Goal: Task Accomplishment & Management: Manage account settings

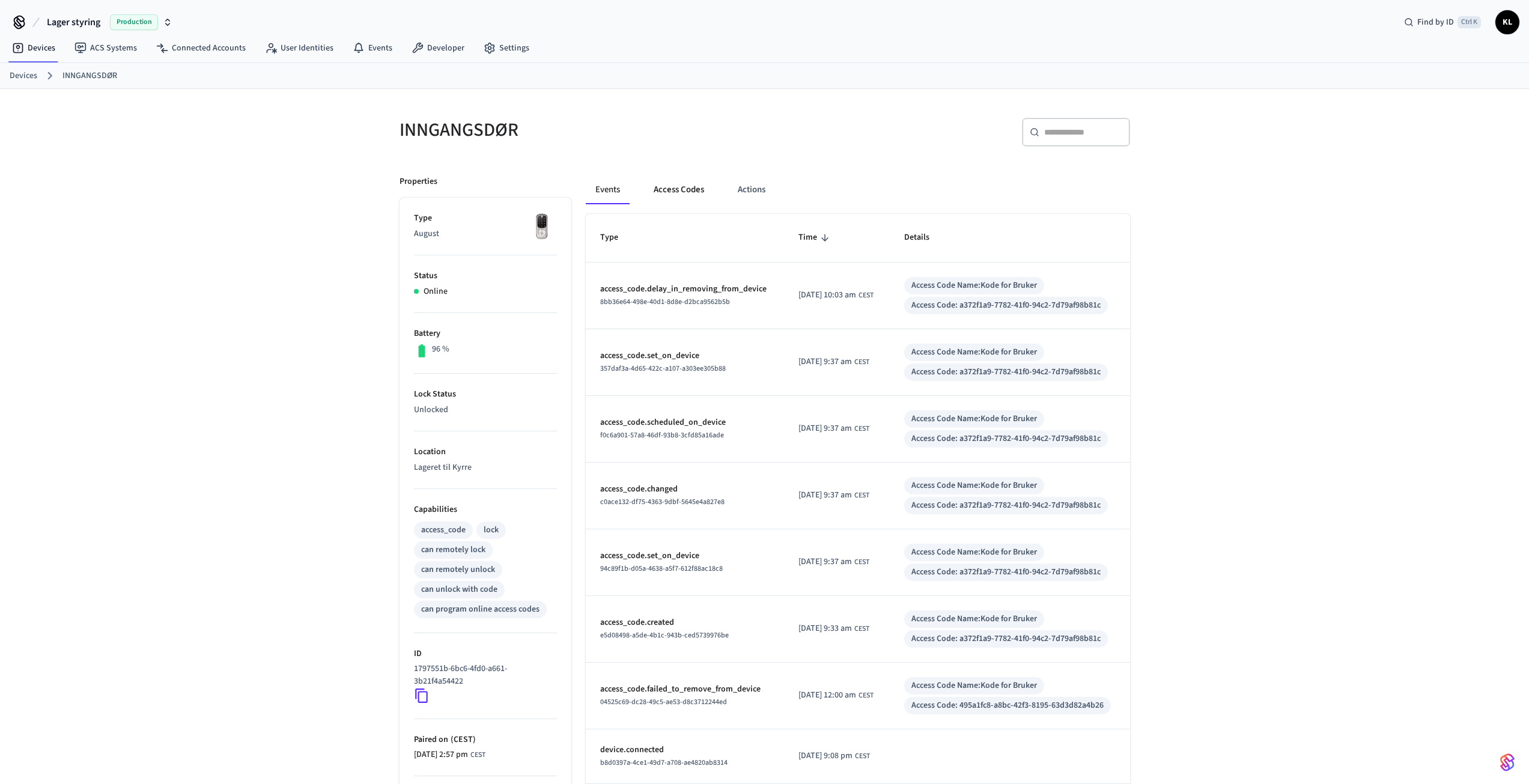
click at [683, 188] on button "Access Codes" at bounding box center [678, 190] width 70 height 29
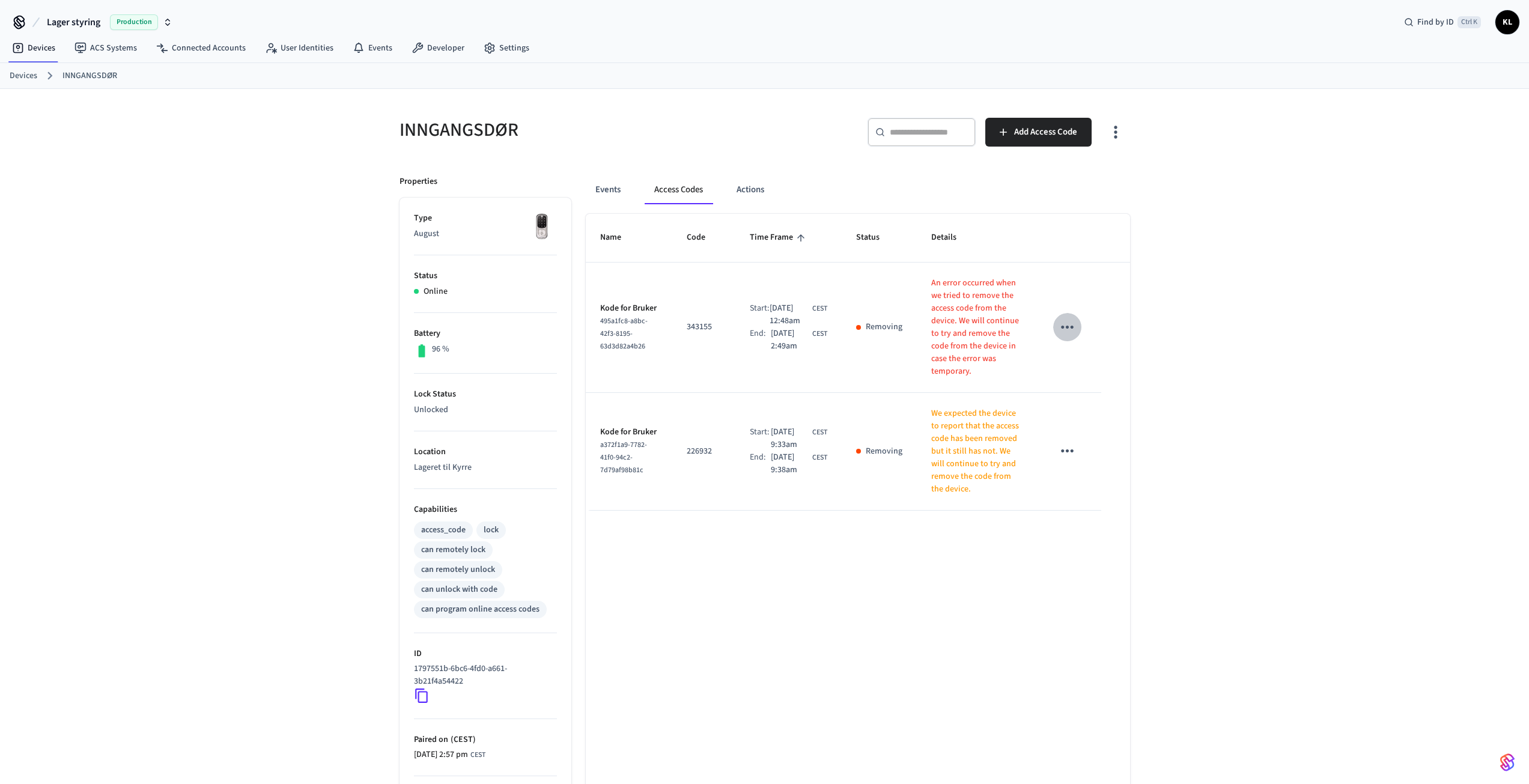
click at [1057, 326] on button "sticky table" at bounding box center [1068, 327] width 28 height 28
click at [1081, 367] on icon at bounding box center [1077, 367] width 10 height 10
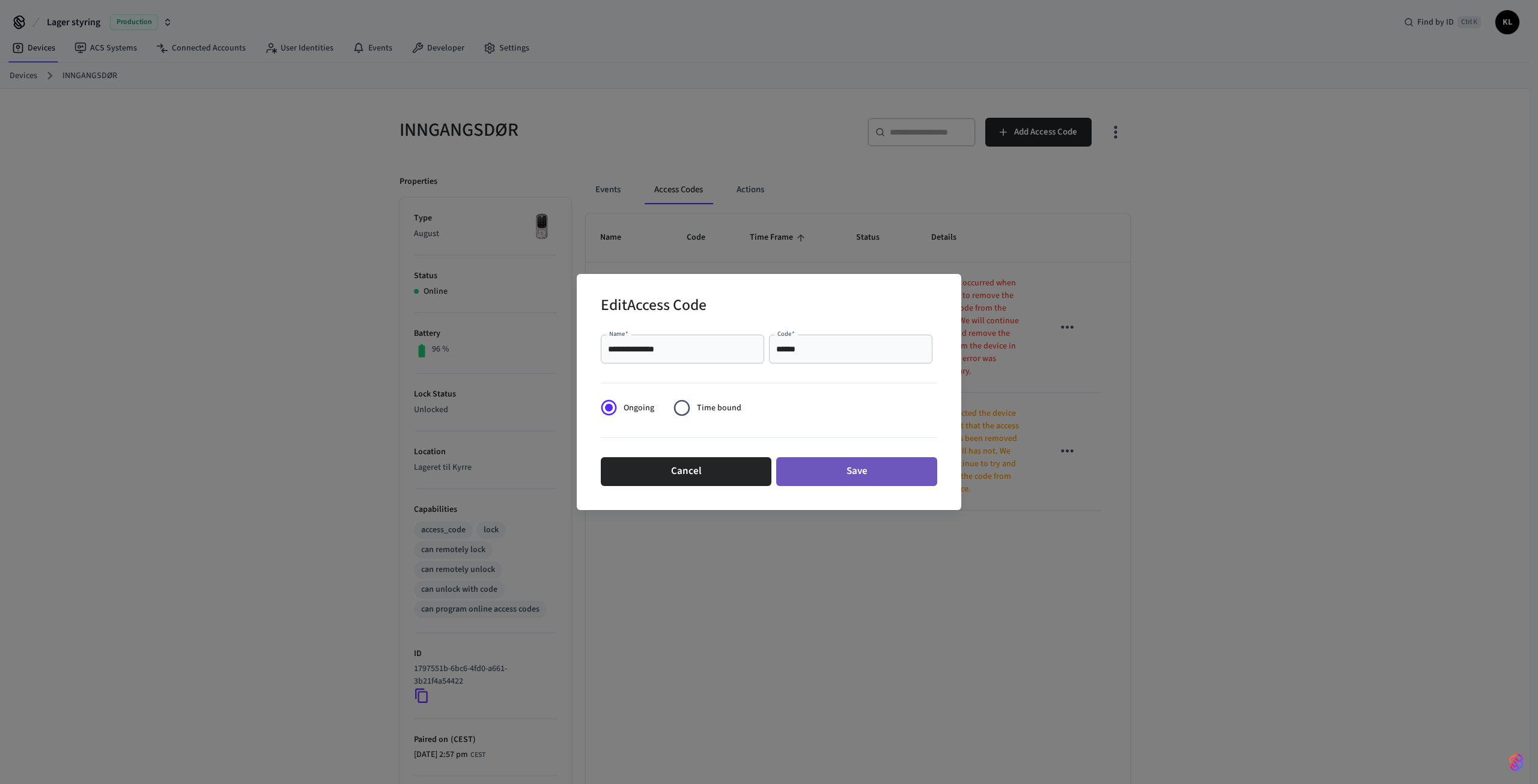
click at [857, 474] on button "Save" at bounding box center [856, 471] width 161 height 29
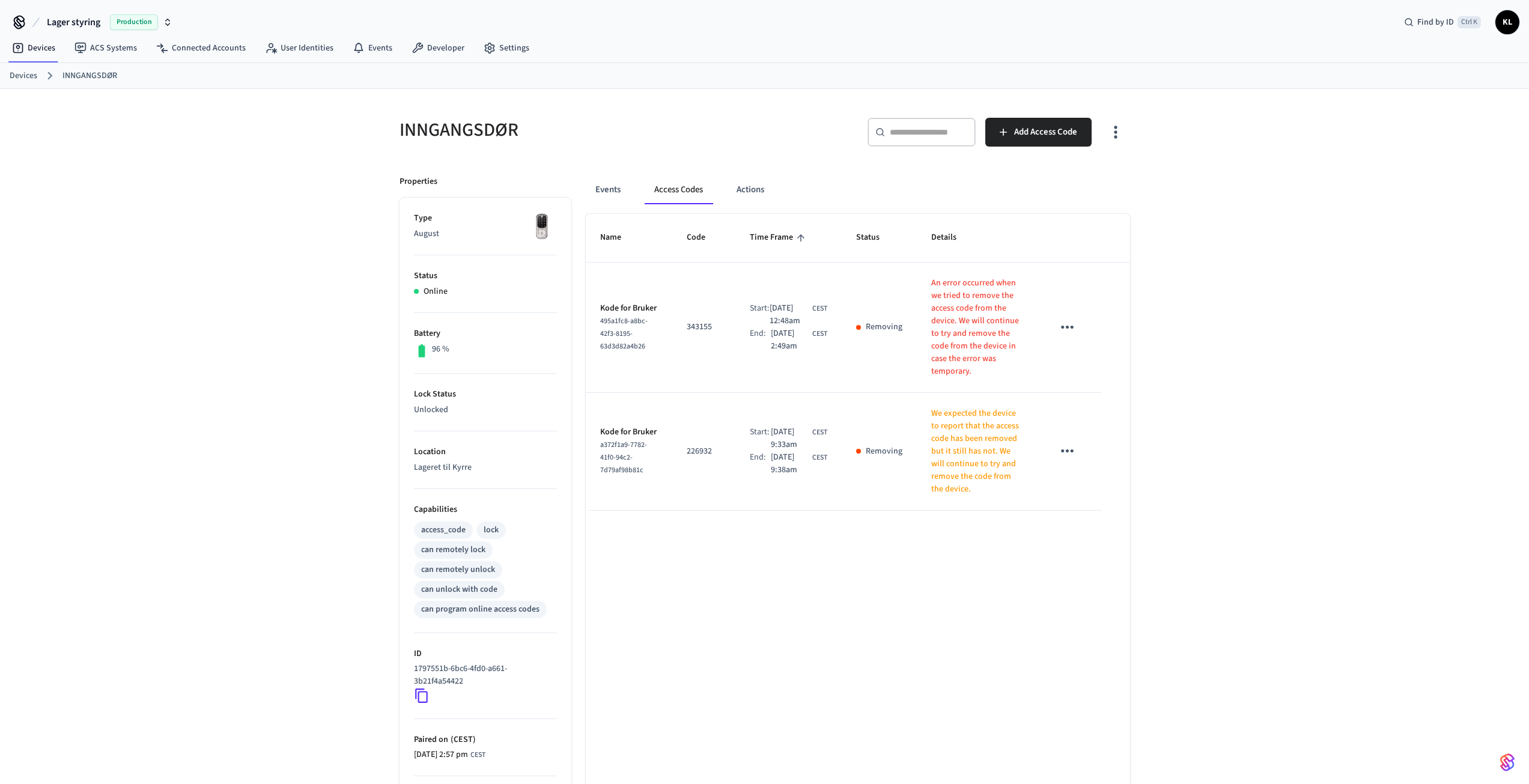
click at [1059, 449] on icon "sticky table" at bounding box center [1067, 451] width 18 height 18
click at [1109, 482] on li "Edit" at bounding box center [1096, 487] width 57 height 33
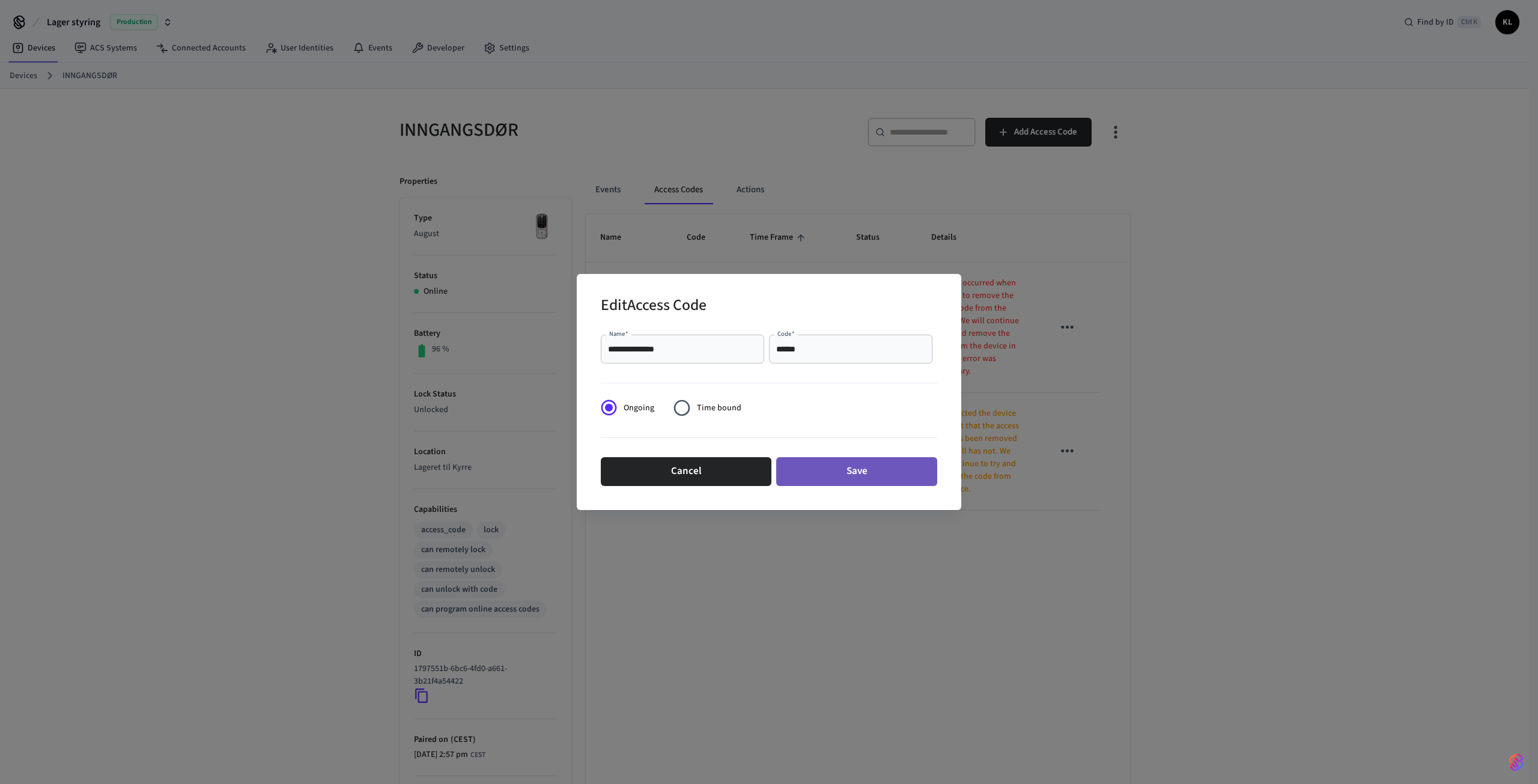
click at [878, 477] on button "Save" at bounding box center [856, 471] width 161 height 29
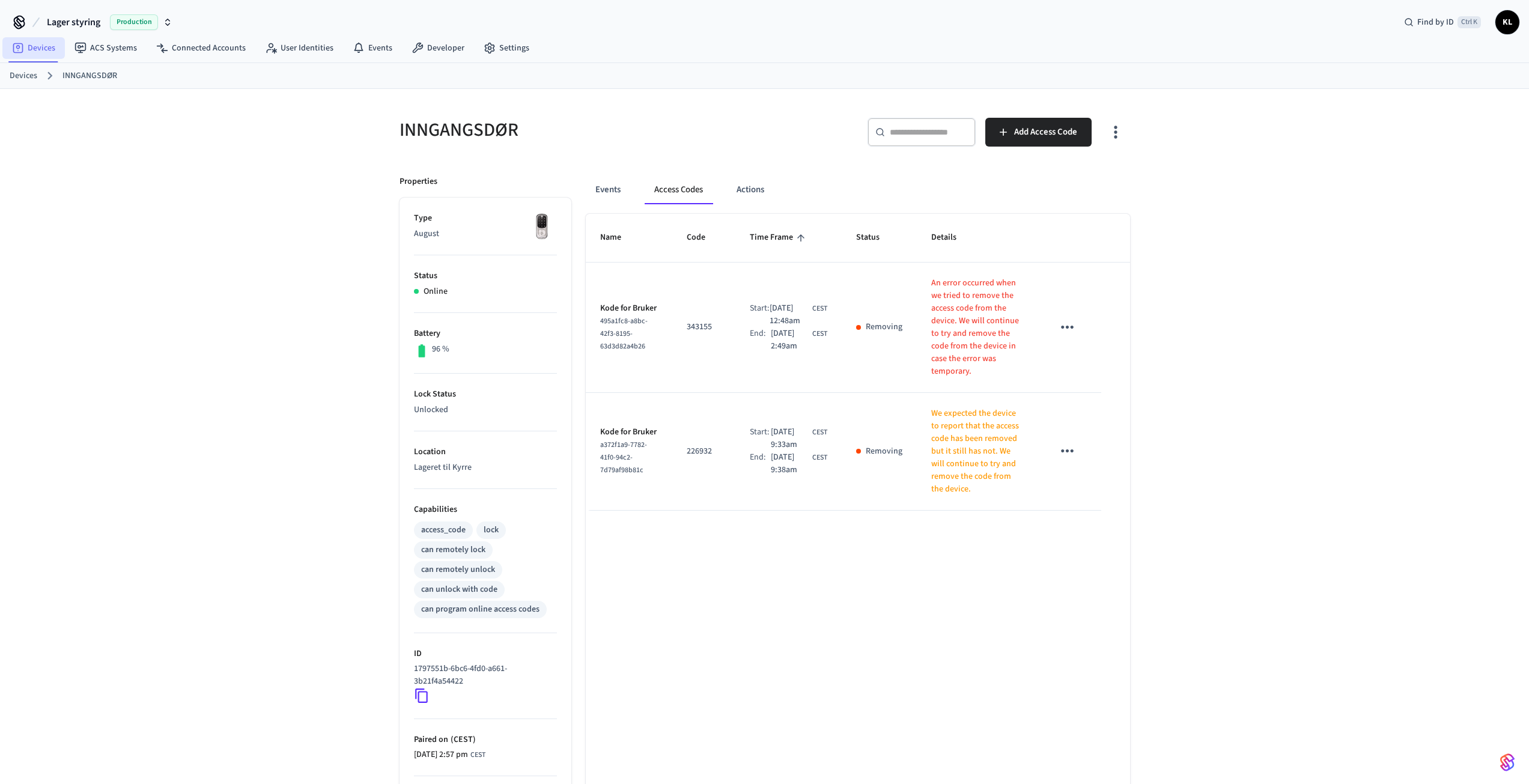
click at [49, 49] on link "Devices" at bounding box center [33, 47] width 62 height 22
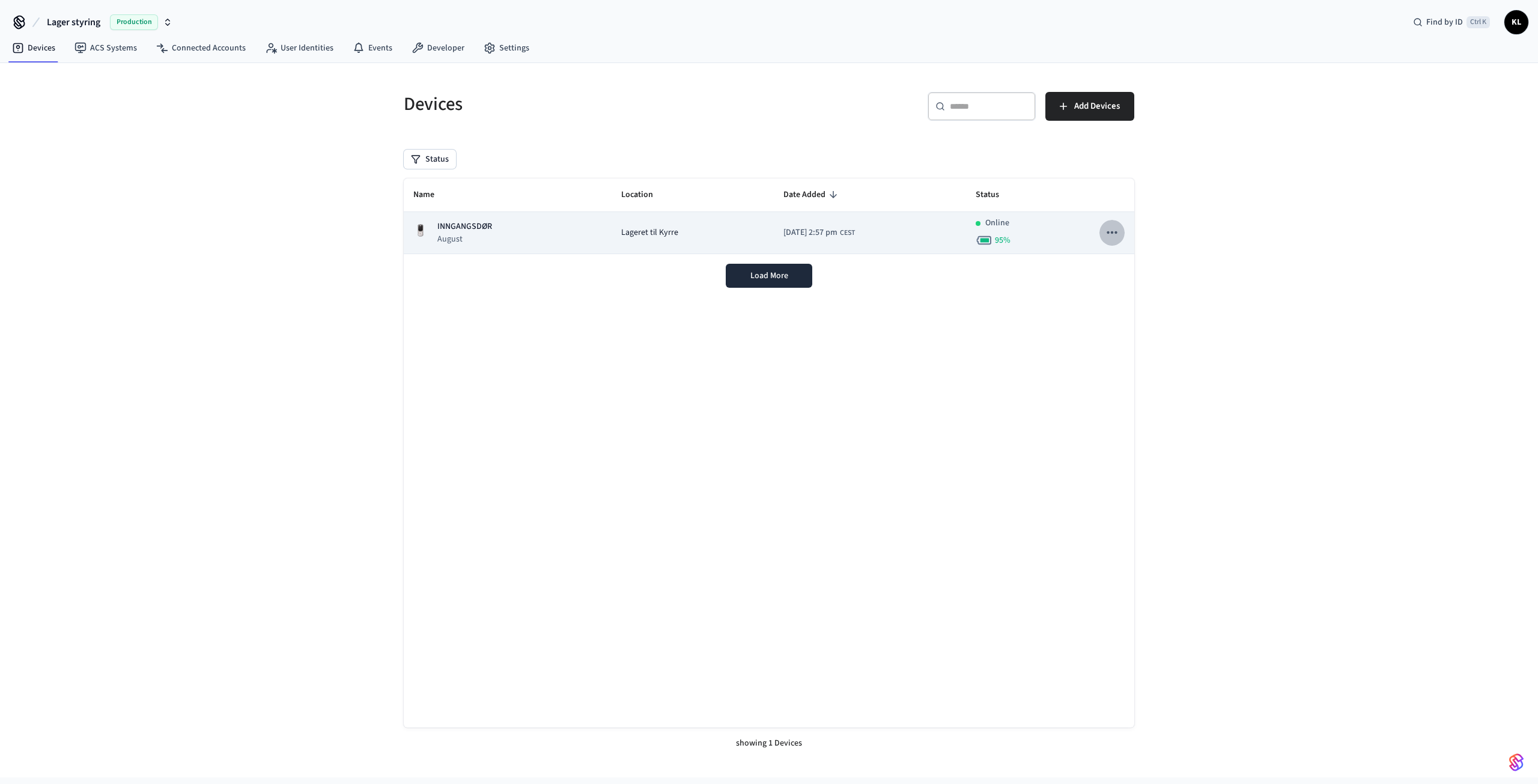
click at [1106, 233] on button "sticky table" at bounding box center [1112, 232] width 25 height 25
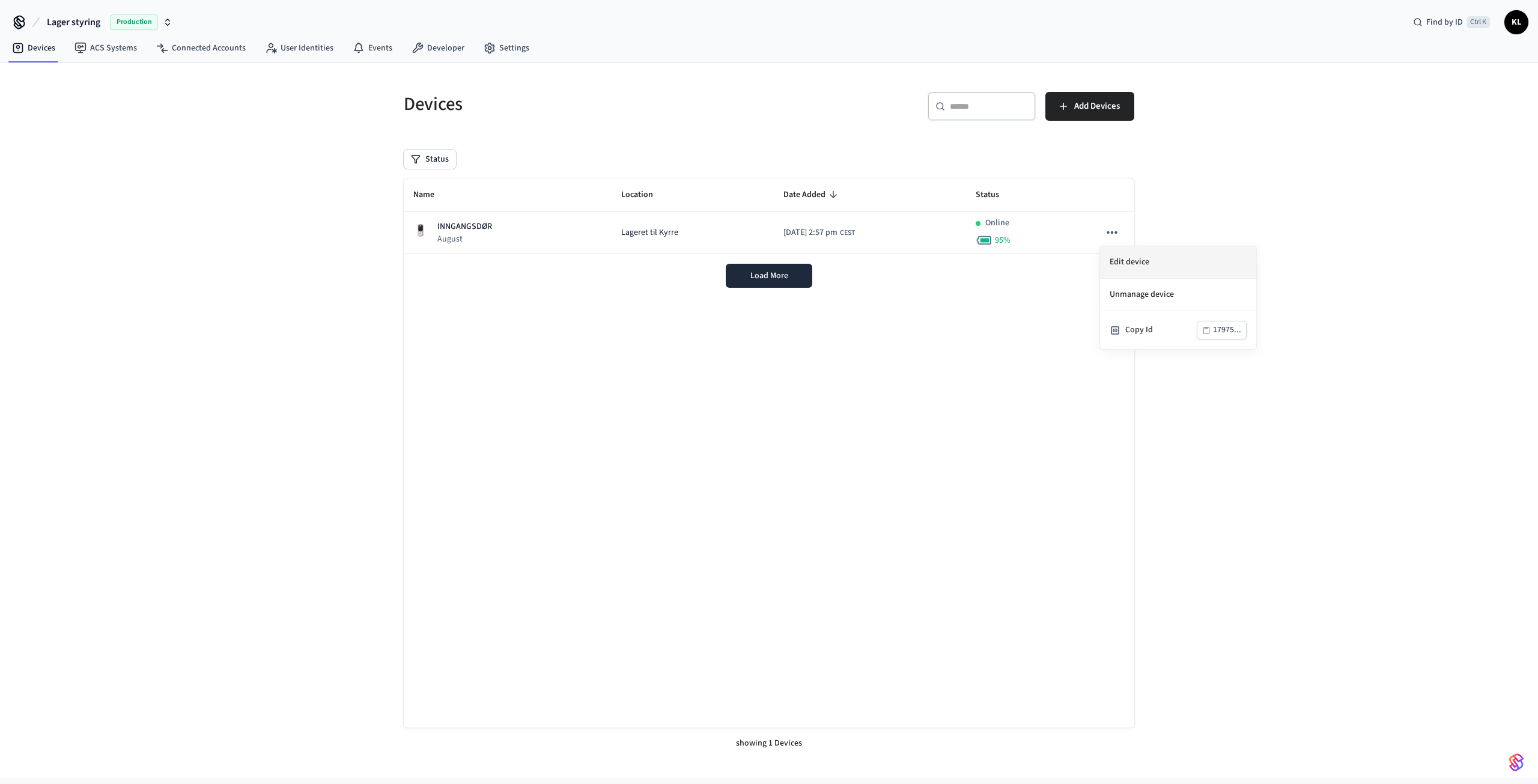
click at [1125, 264] on li "Edit device" at bounding box center [1178, 262] width 156 height 33
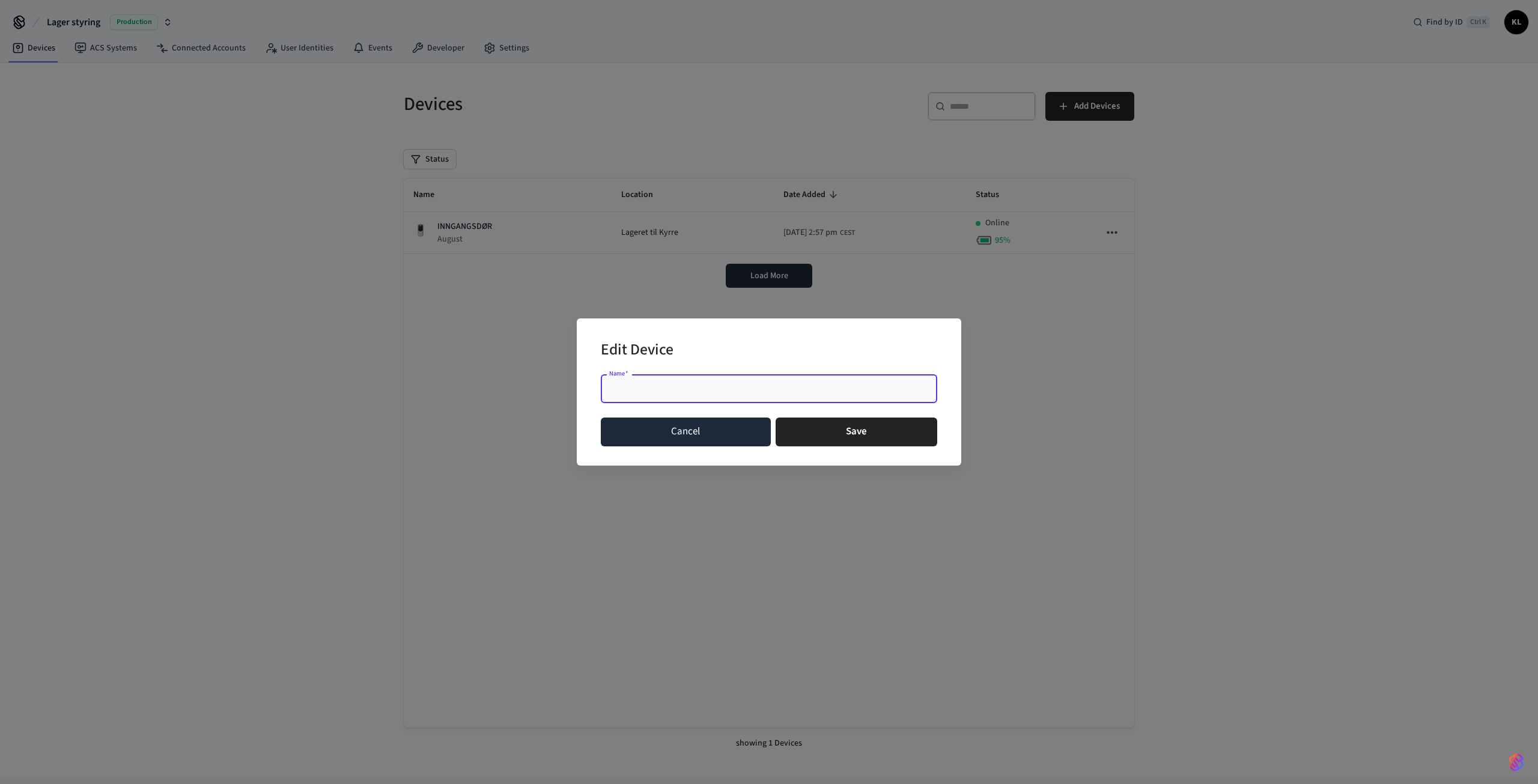
click at [682, 427] on button "Cancel" at bounding box center [686, 432] width 170 height 29
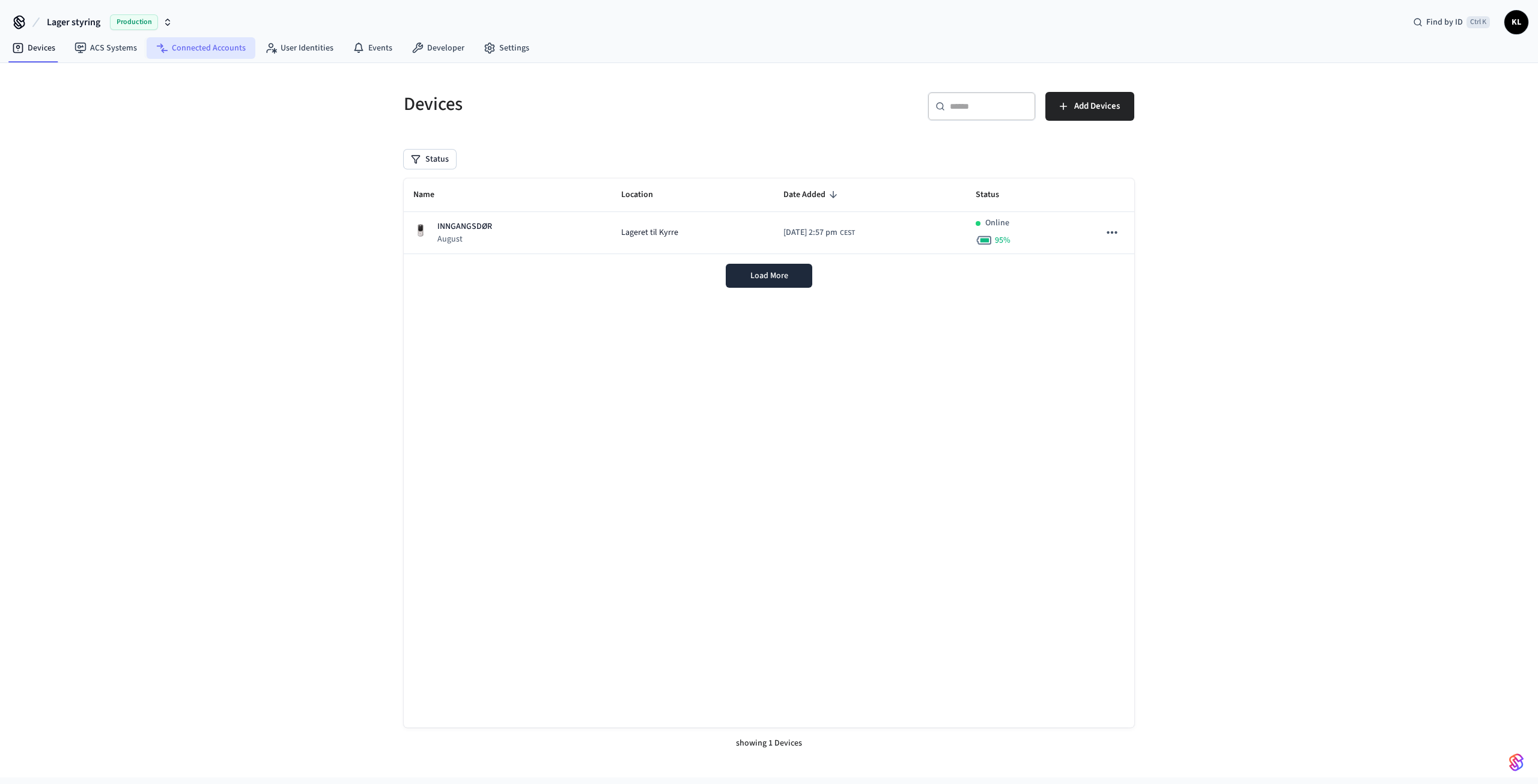
click at [194, 52] on link "Connected Accounts" at bounding box center [201, 47] width 109 height 22
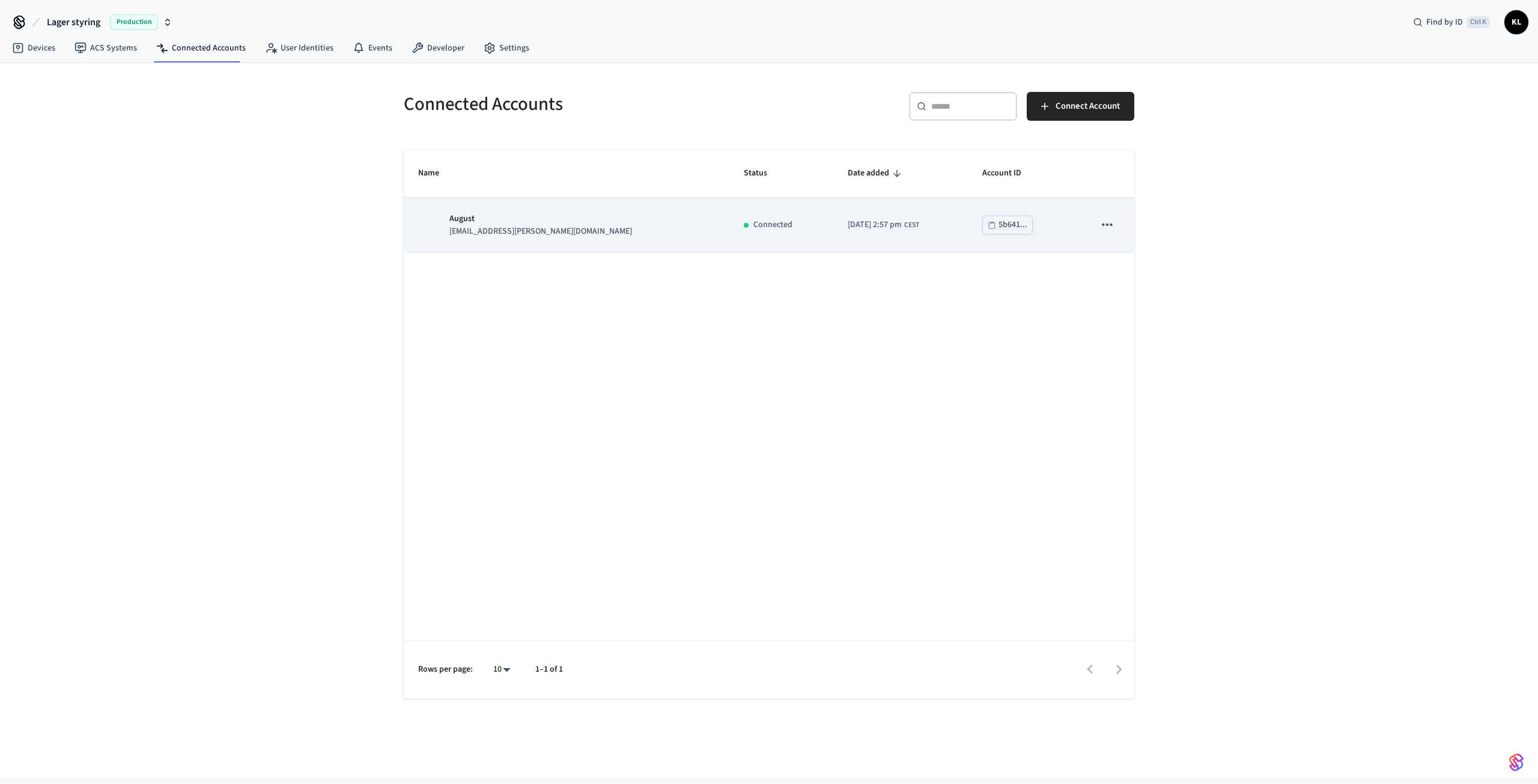
click at [1107, 228] on icon "sticky table" at bounding box center [1107, 224] width 15 height 15
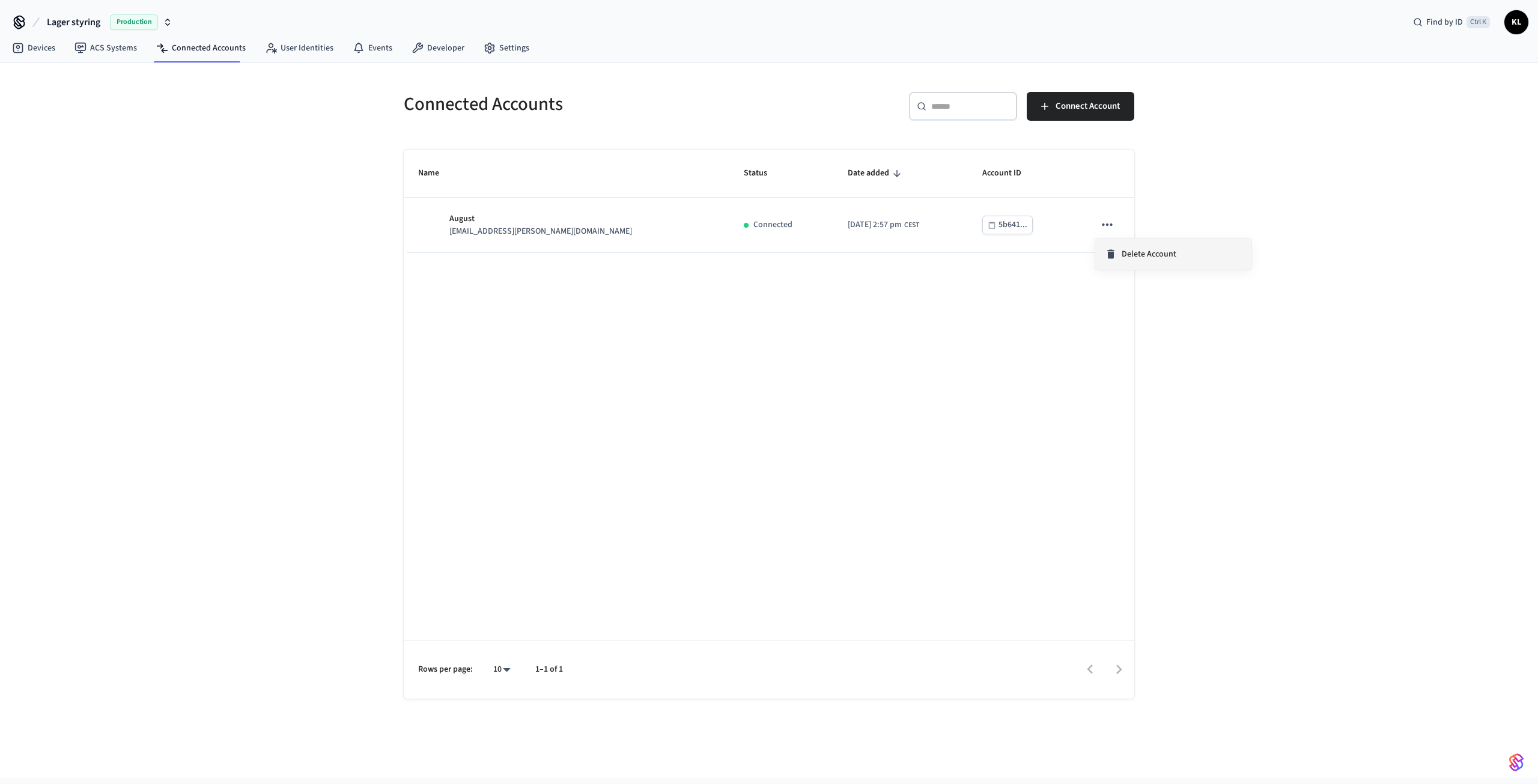
click at [1151, 255] on span "Delete Account" at bounding box center [1149, 254] width 55 height 12
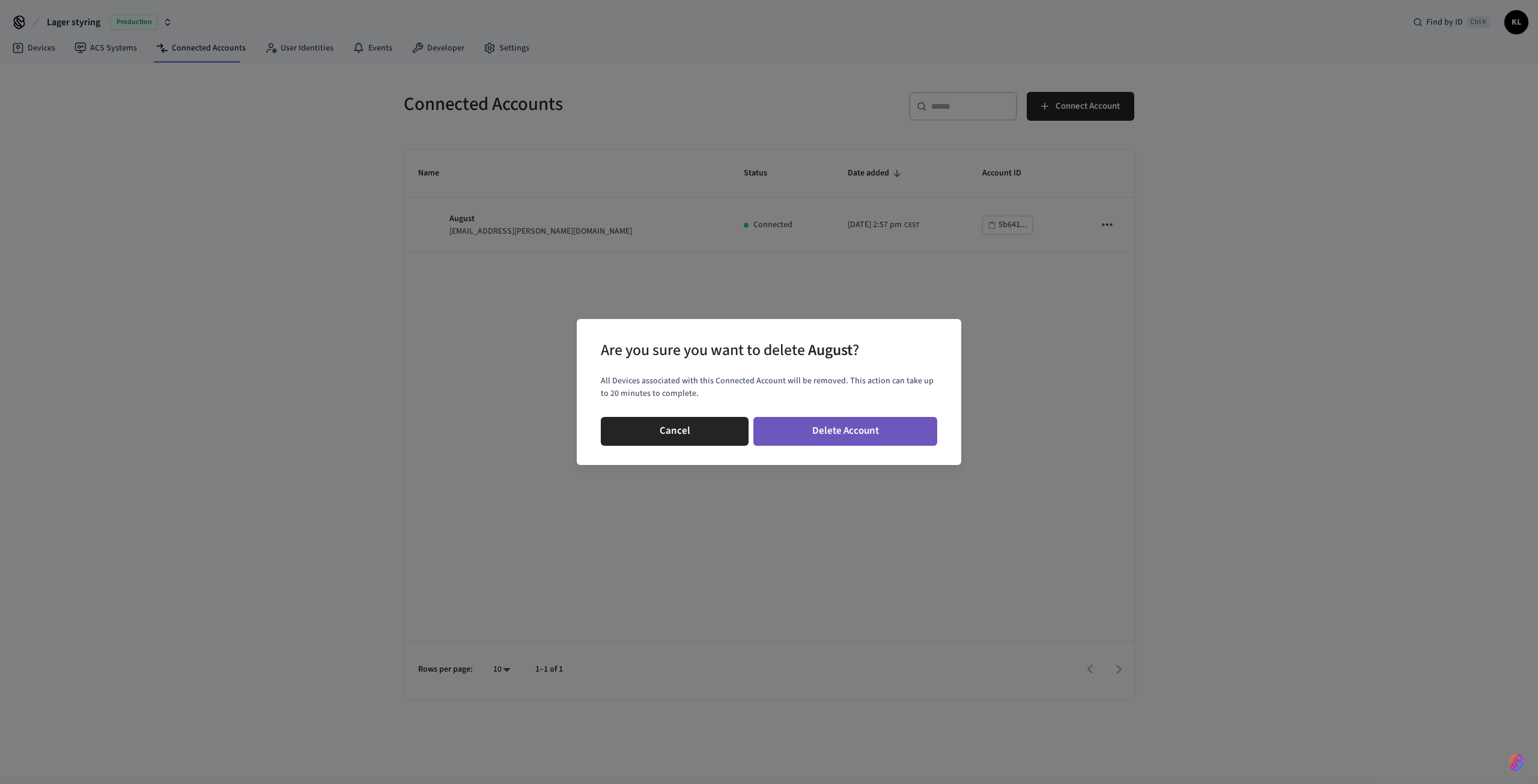
click at [836, 437] on button "Delete Account" at bounding box center [845, 431] width 184 height 29
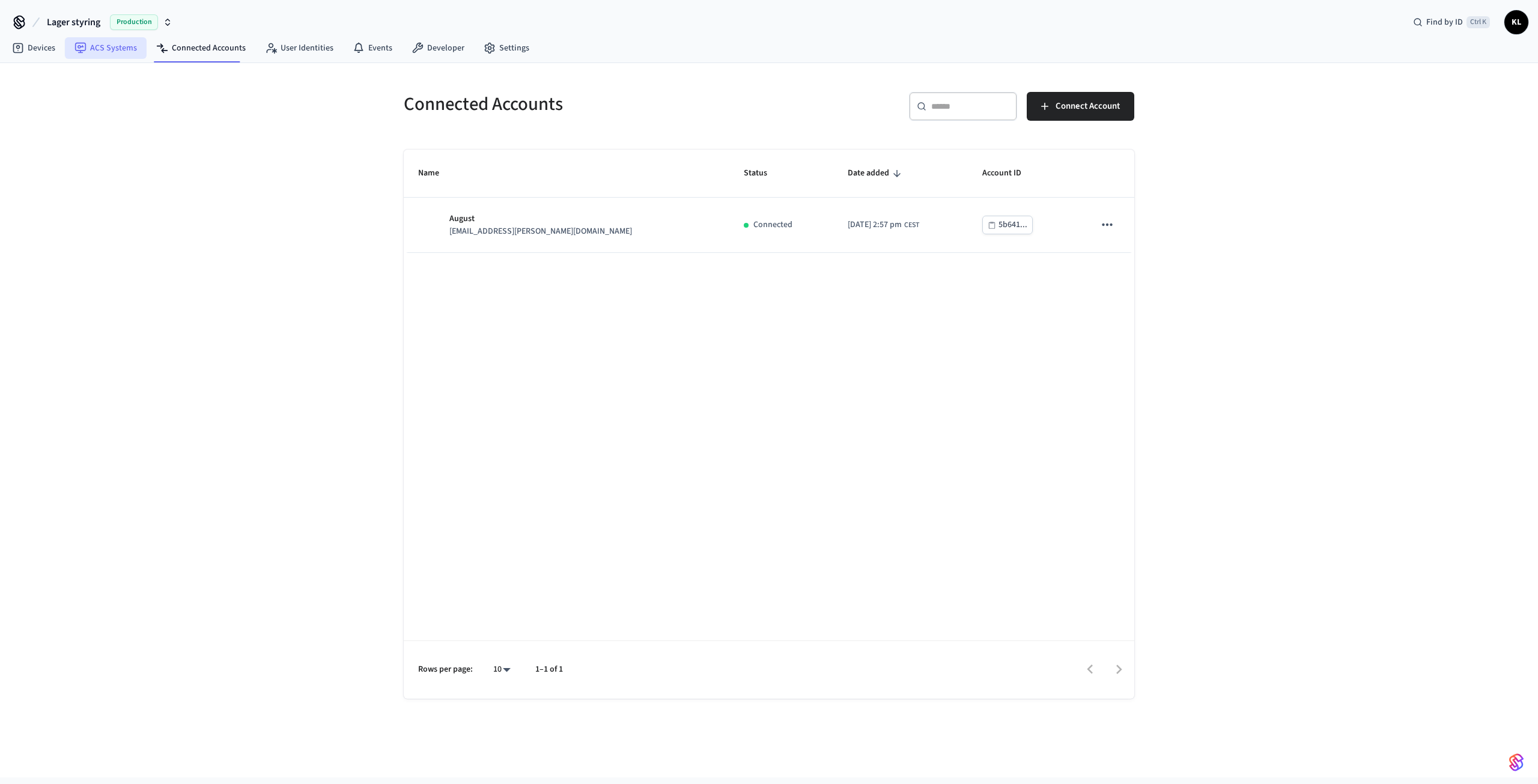
click at [98, 51] on link "ACS Systems" at bounding box center [105, 47] width 82 height 22
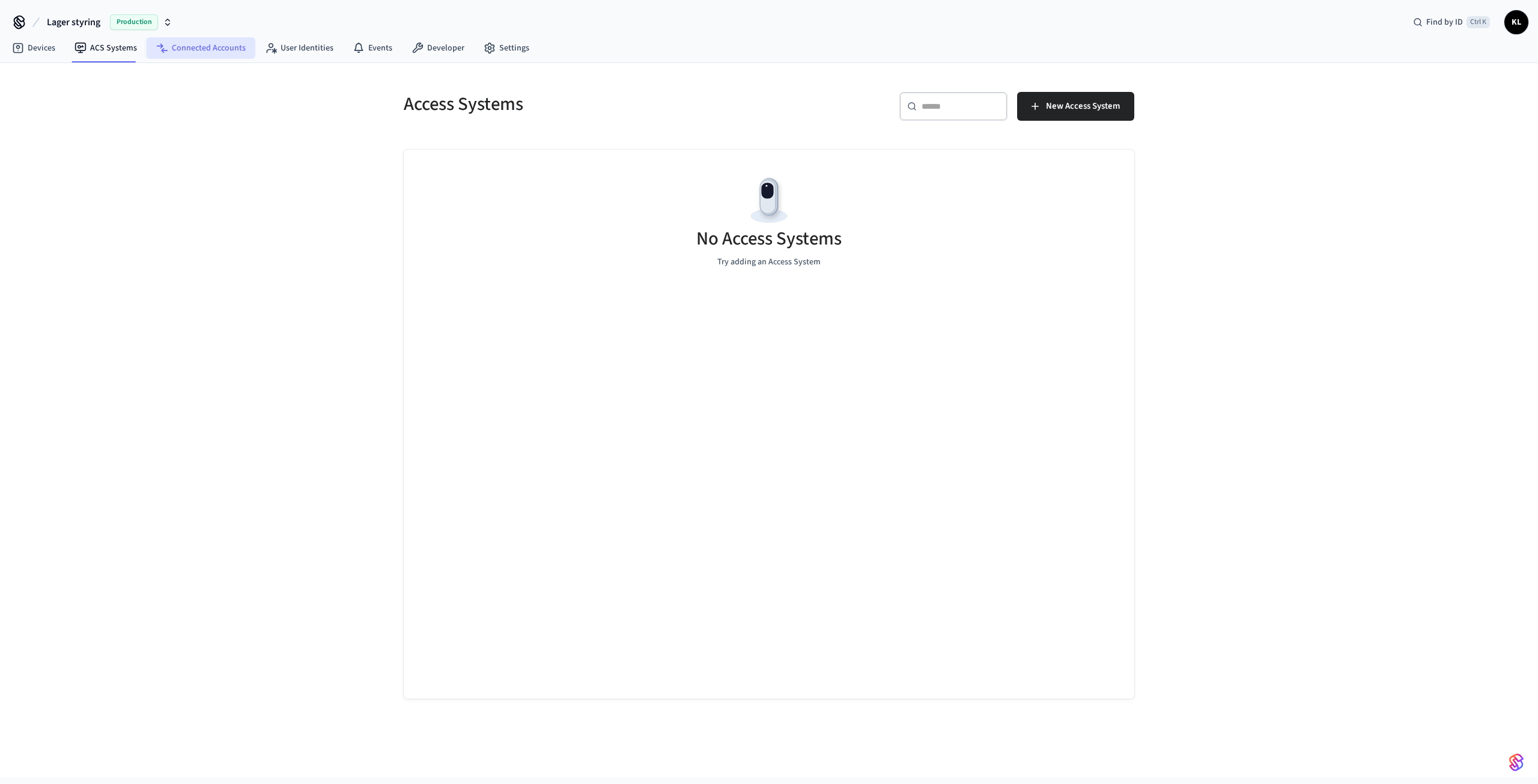
click at [188, 52] on link "Connected Accounts" at bounding box center [201, 47] width 109 height 22
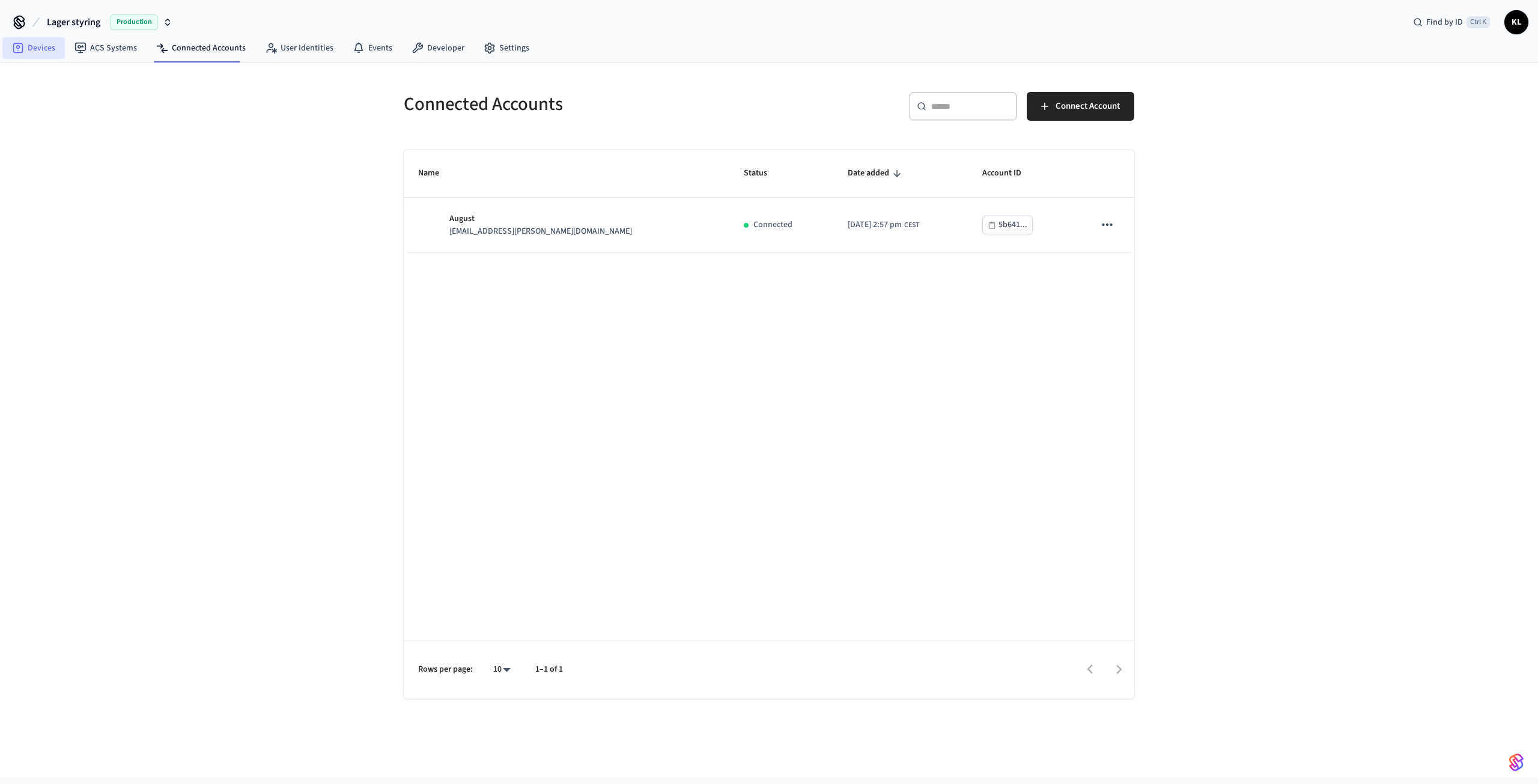
click at [47, 41] on link "Devices" at bounding box center [33, 47] width 62 height 22
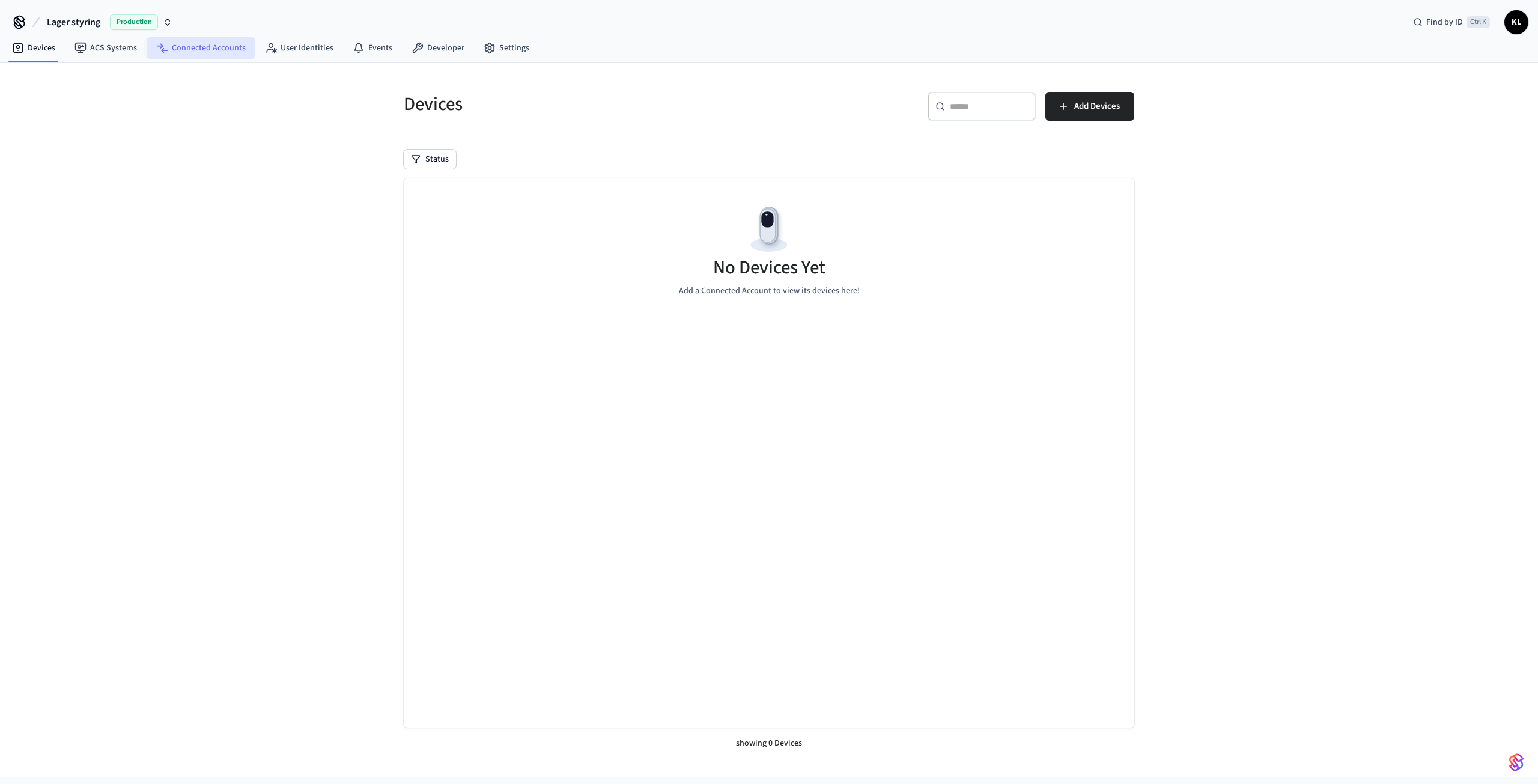
click at [206, 44] on link "Connected Accounts" at bounding box center [201, 47] width 109 height 22
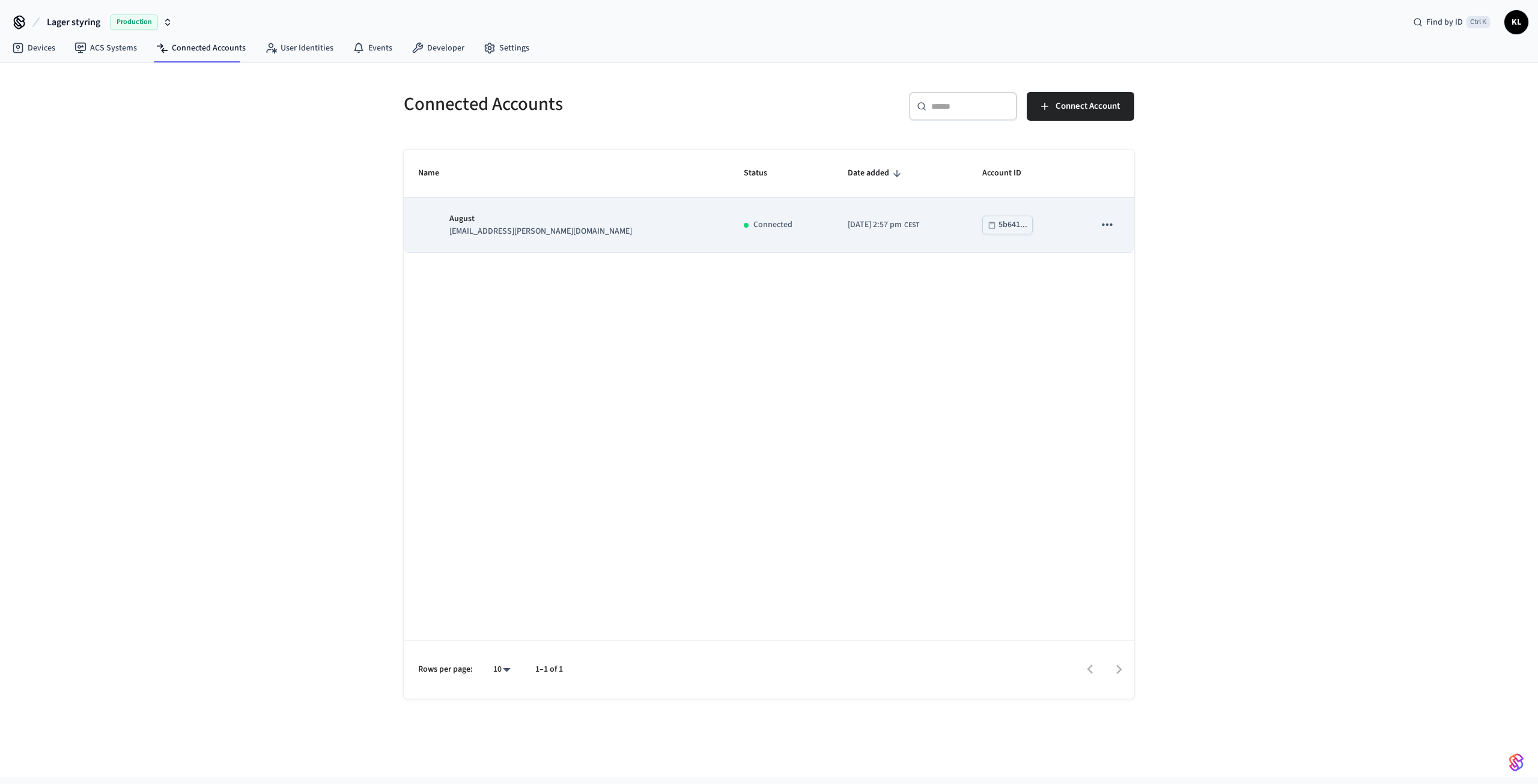
click at [1114, 225] on icon "sticky table" at bounding box center [1107, 224] width 15 height 15
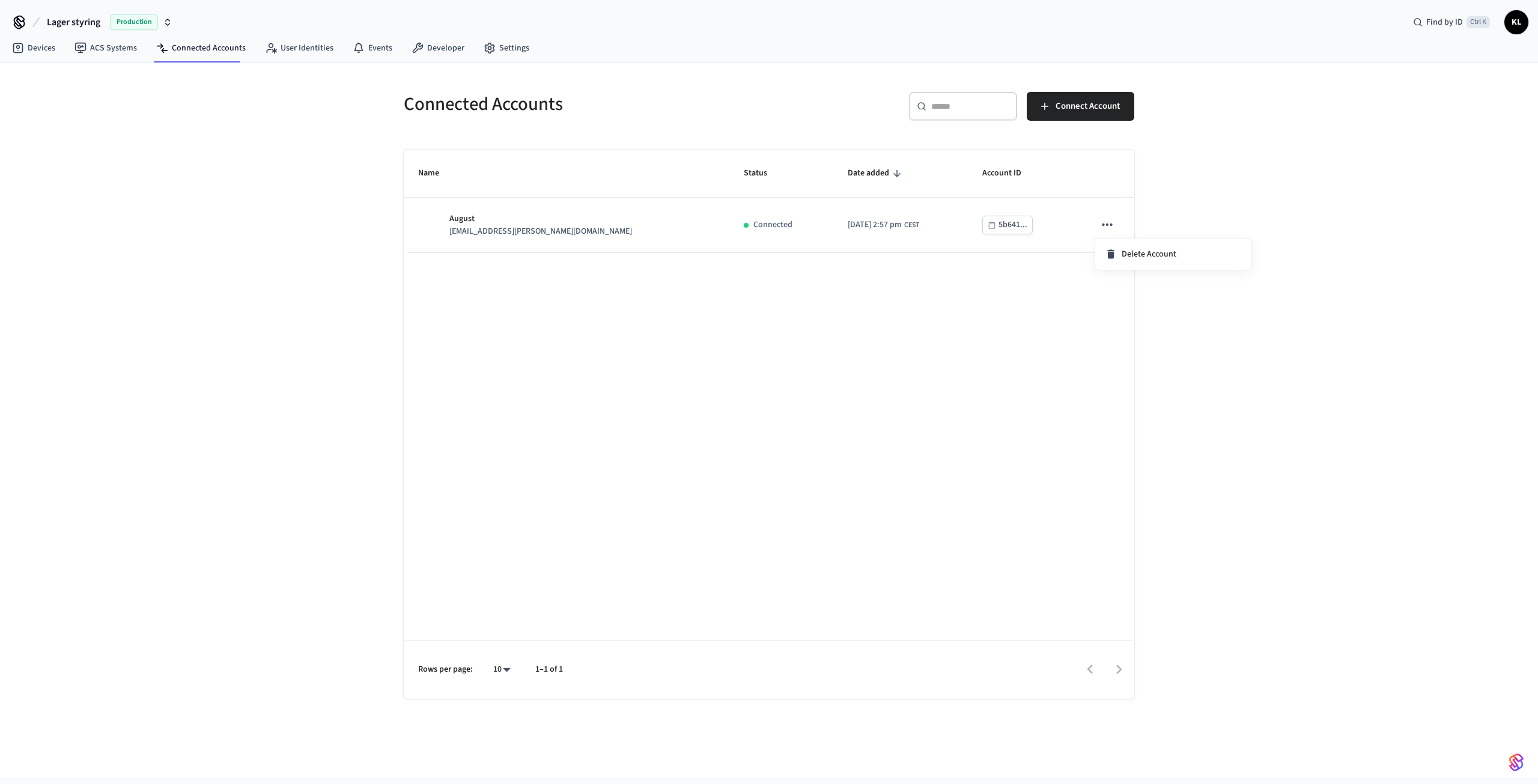
click at [940, 350] on div at bounding box center [769, 392] width 1538 height 784
click at [285, 40] on link "User Identities" at bounding box center [299, 47] width 87 height 22
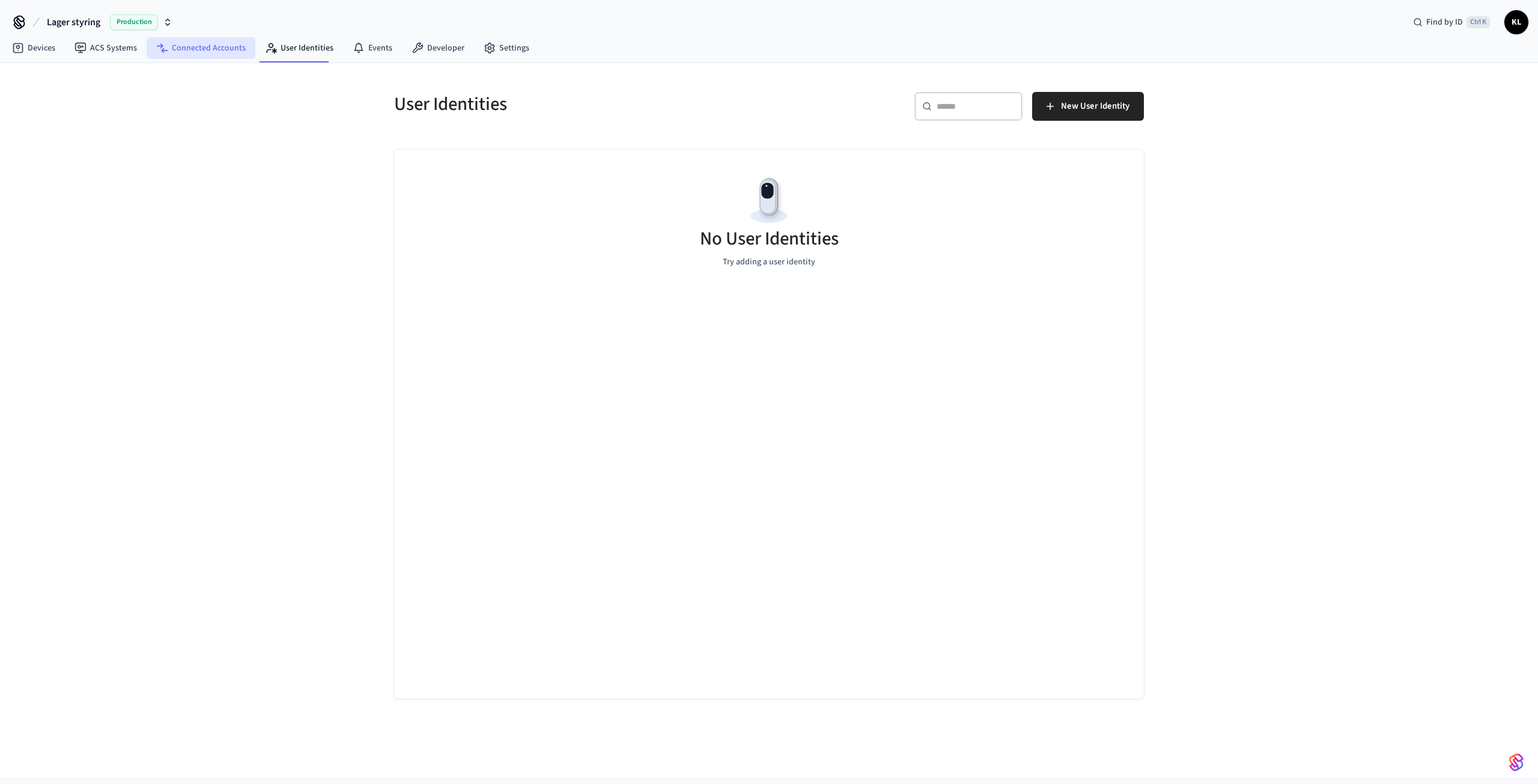
click at [204, 42] on link "Connected Accounts" at bounding box center [201, 47] width 109 height 22
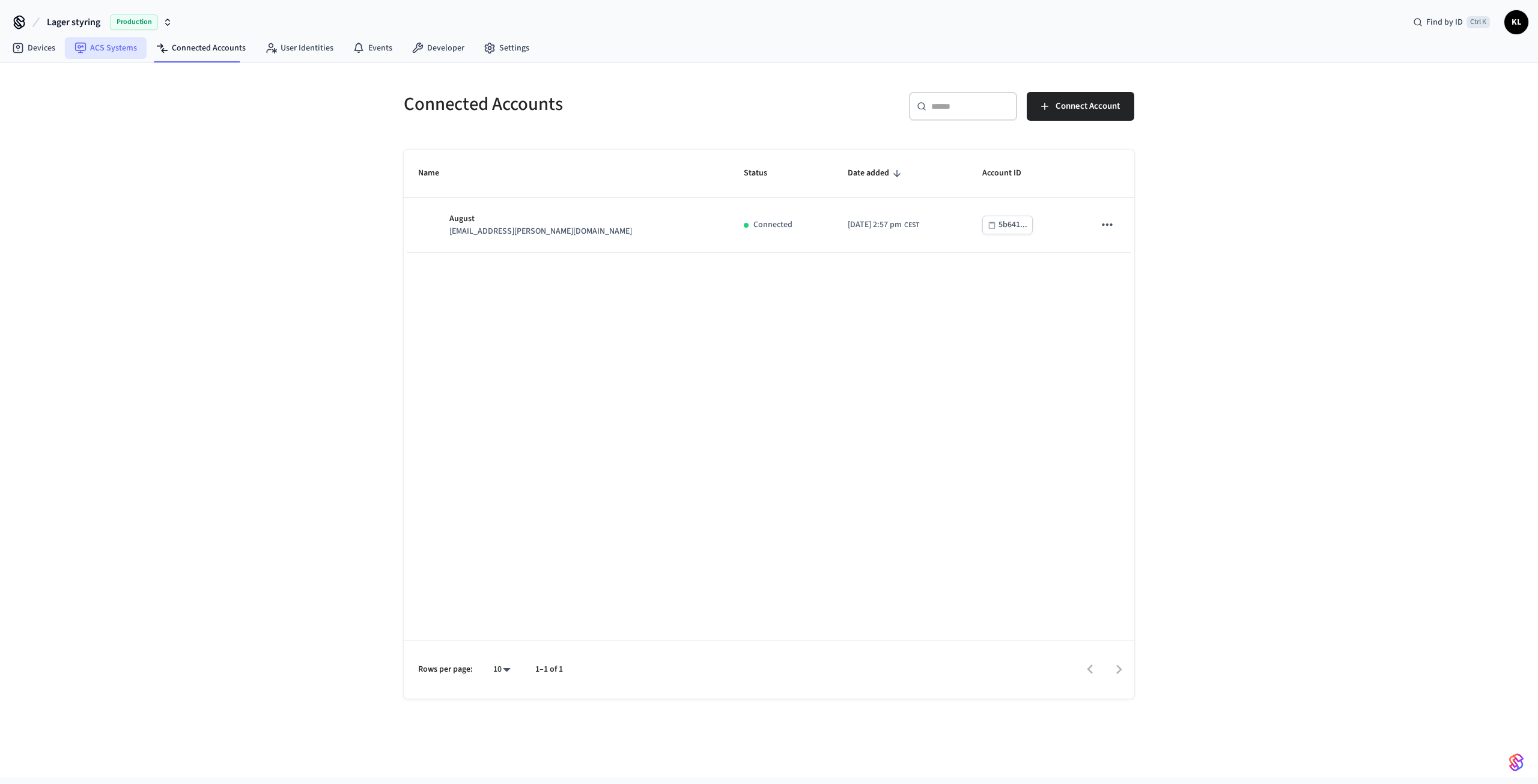
click at [108, 51] on link "ACS Systems" at bounding box center [105, 47] width 82 height 22
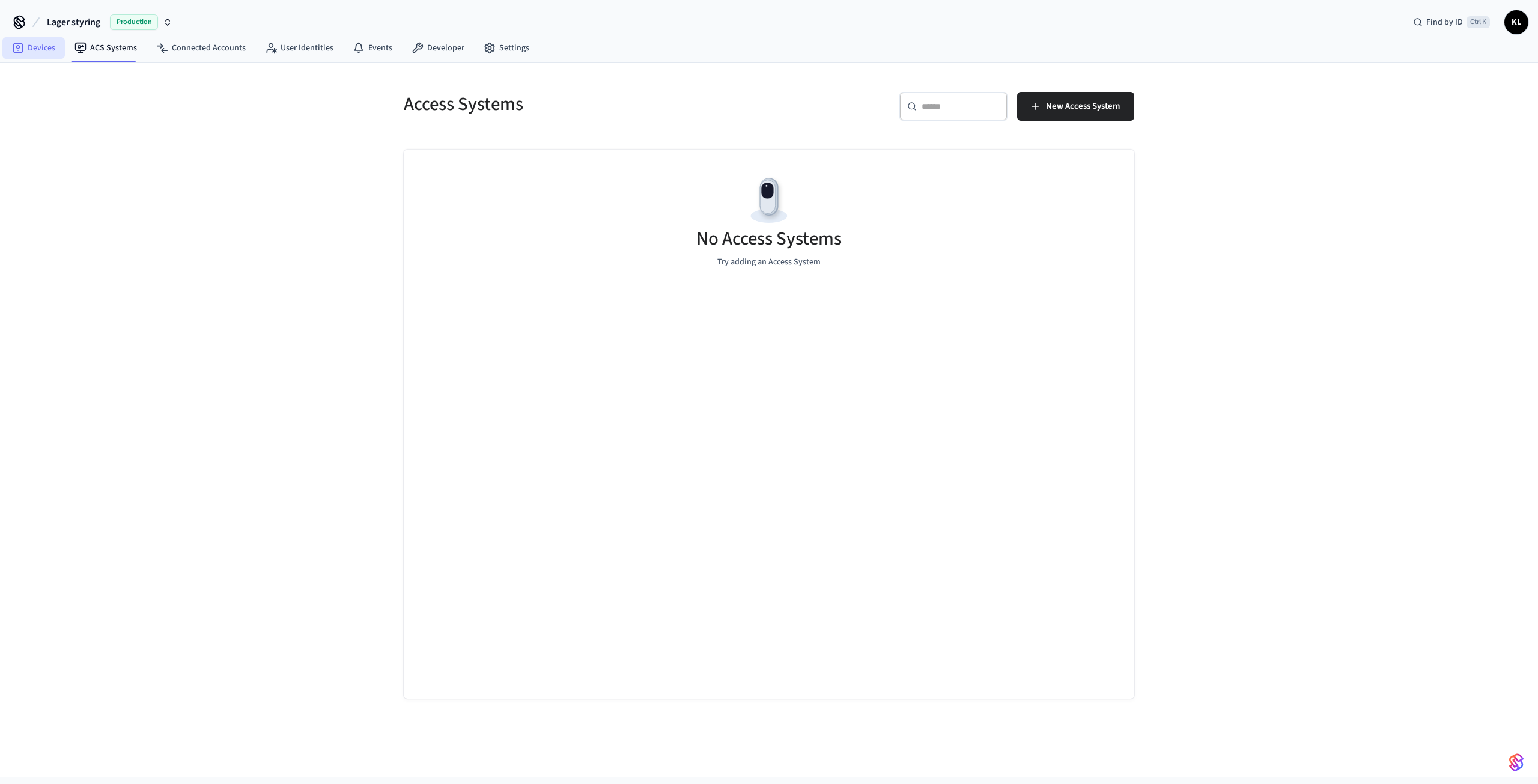
click at [30, 49] on link "Devices" at bounding box center [33, 47] width 62 height 22
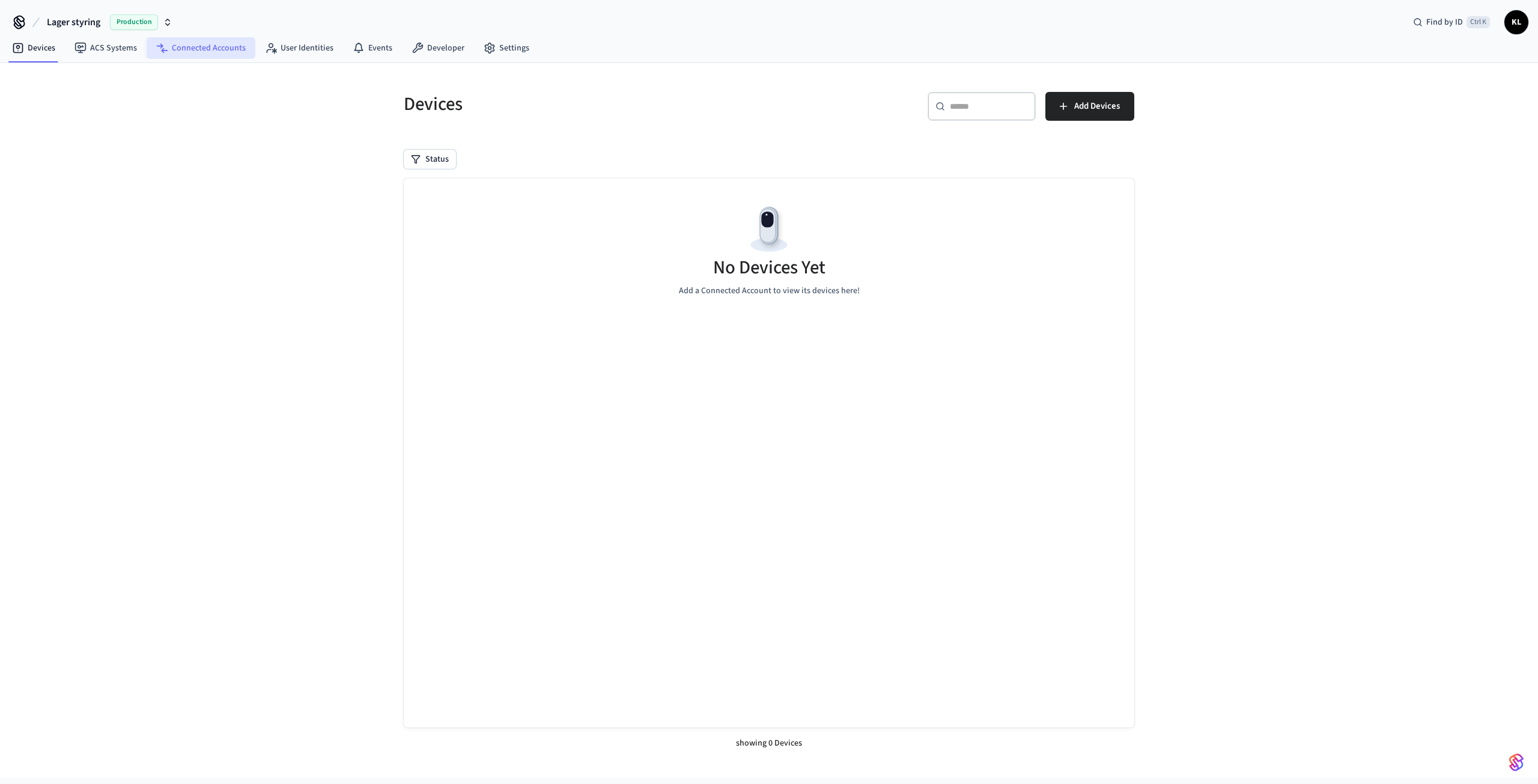
click at [196, 47] on link "Connected Accounts" at bounding box center [201, 47] width 109 height 22
